Goal: Navigation & Orientation: Find specific page/section

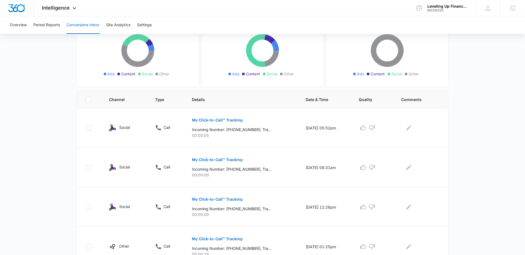
scroll to position [65, 0]
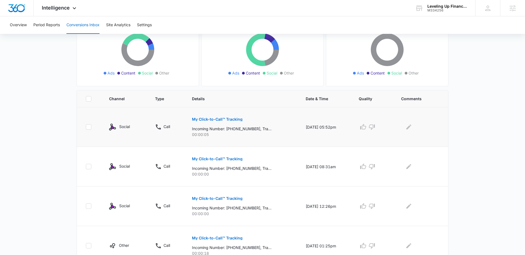
click at [204, 118] on p "My Click-to-Call™ Tracking" at bounding box center [217, 120] width 51 height 4
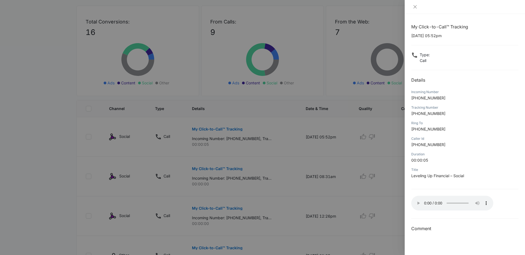
scroll to position [55, 0]
click at [376, 113] on div at bounding box center [262, 127] width 525 height 255
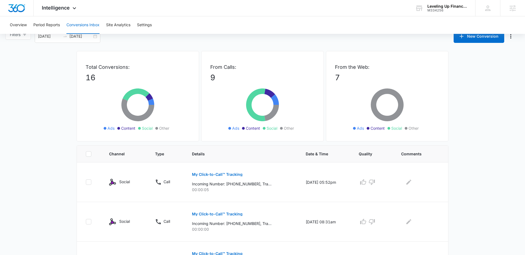
scroll to position [0, 0]
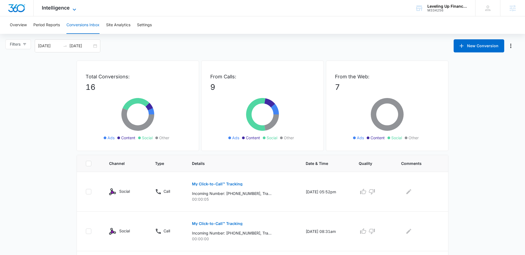
click at [71, 6] on icon at bounding box center [74, 9] width 7 height 7
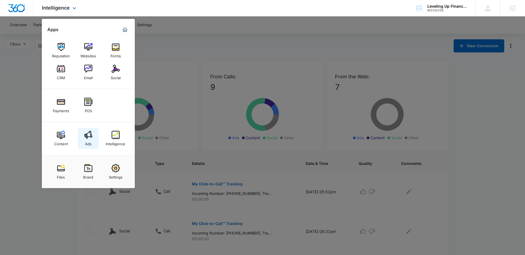
click at [89, 139] on div "Ads" at bounding box center [88, 142] width 7 height 7
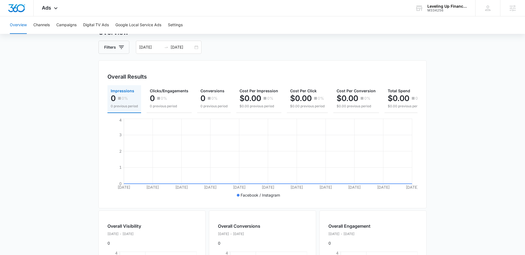
click at [63, 121] on main "Overview Filters [DATE] [DATE] Overall Results Impressions 0 0% 0 previous peri…" at bounding box center [262, 217] width 525 height 379
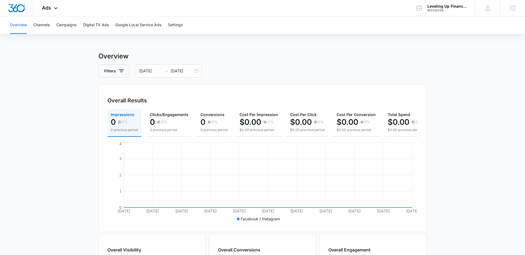
click at [63, 121] on main "Overview Filters [DATE] [DATE] Overall Results Impressions 0 0% 0 previous peri…" at bounding box center [262, 240] width 525 height 379
click at [54, 29] on div "Overview Channels Campaigns Digital TV Ads Google Local Service Ads Settings" at bounding box center [263, 24] width 512 height 17
click at [60, 26] on button "Campaigns" at bounding box center [66, 24] width 20 height 17
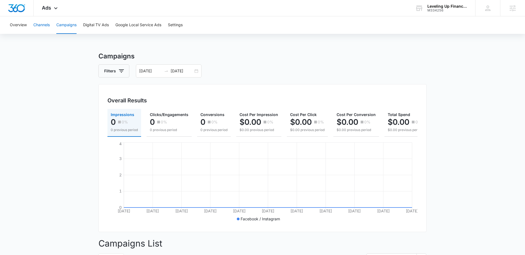
click at [38, 22] on button "Channels" at bounding box center [41, 24] width 16 height 17
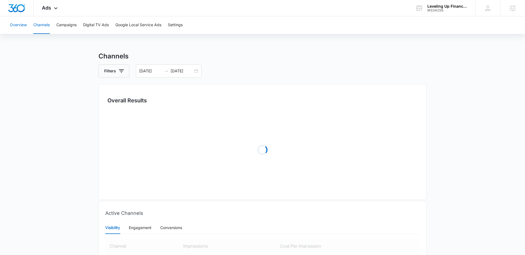
click at [19, 22] on button "Overview" at bounding box center [18, 24] width 17 height 17
click at [52, 1] on div "Ads Apps Reputation Websites Forms CRM Email Social Payments POS Content Ads In…" at bounding box center [51, 8] width 34 height 16
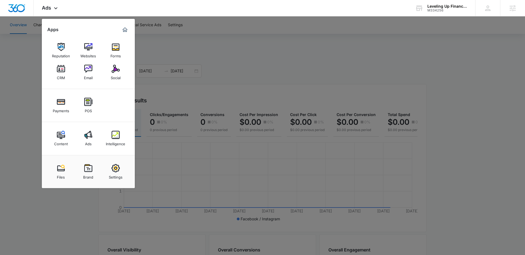
click at [37, 97] on div at bounding box center [262, 127] width 525 height 255
